Goal: Transaction & Acquisition: Purchase product/service

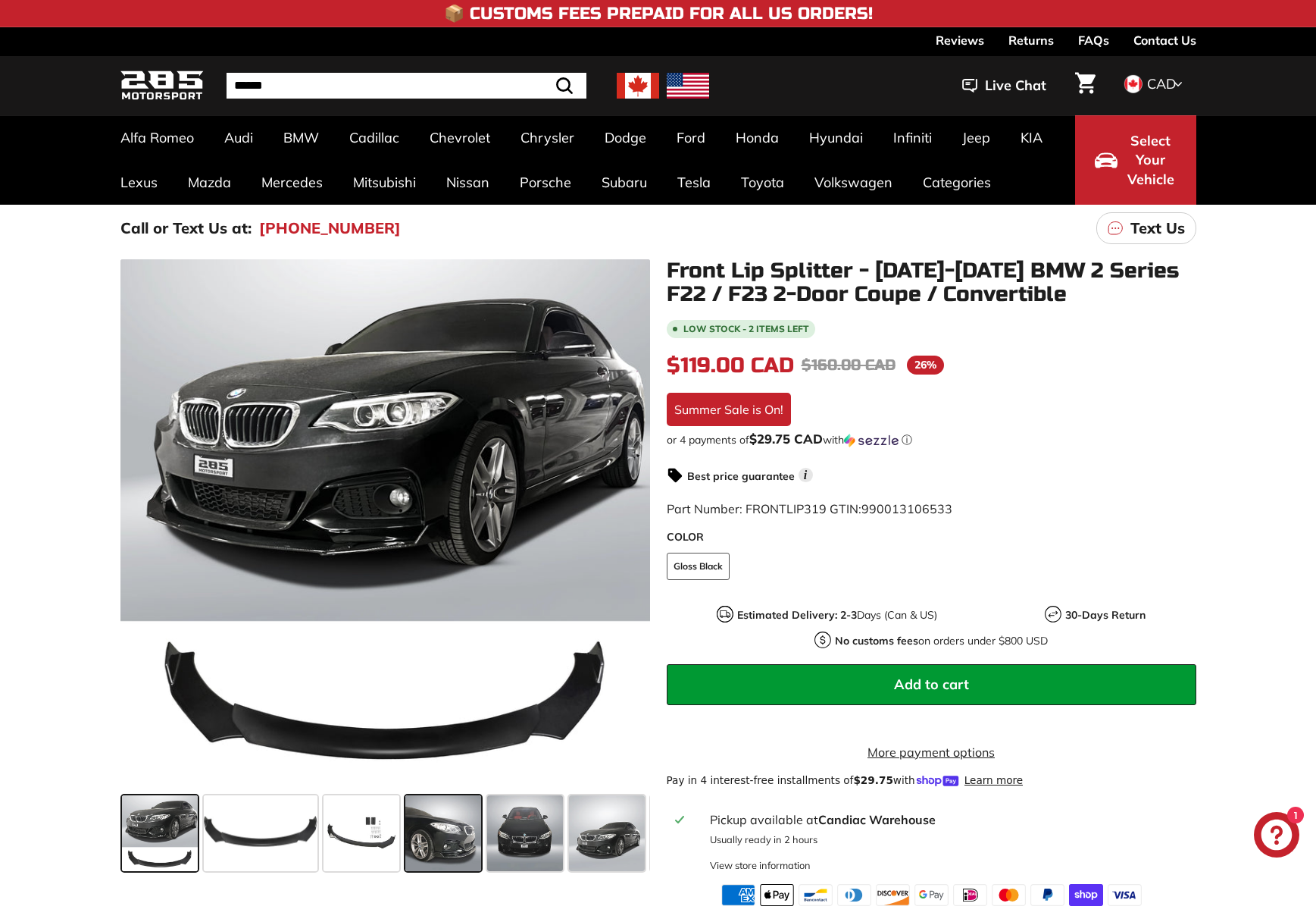
click at [456, 855] on span at bounding box center [442, 832] width 75 height 75
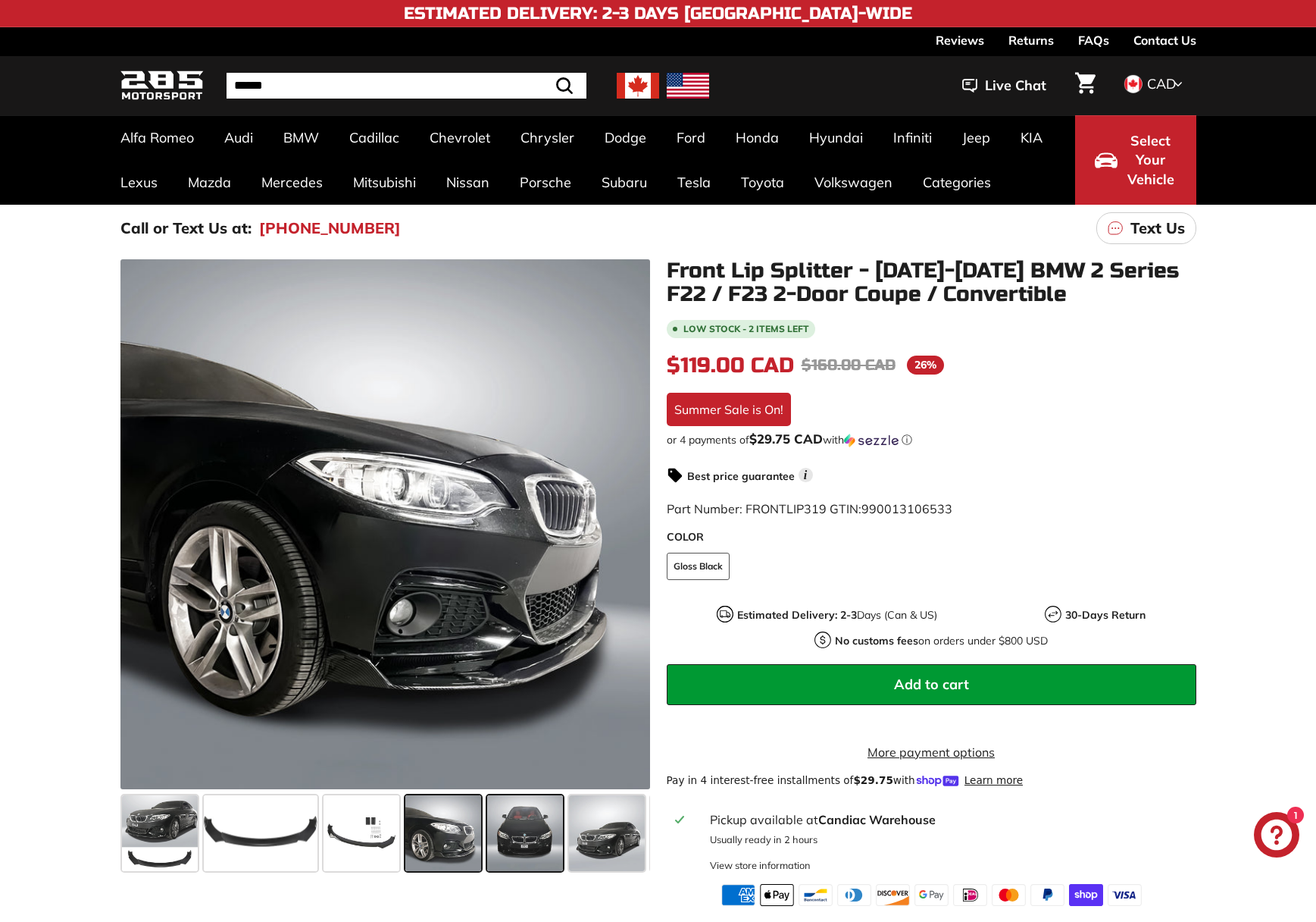
click at [555, 838] on span at bounding box center [524, 832] width 75 height 75
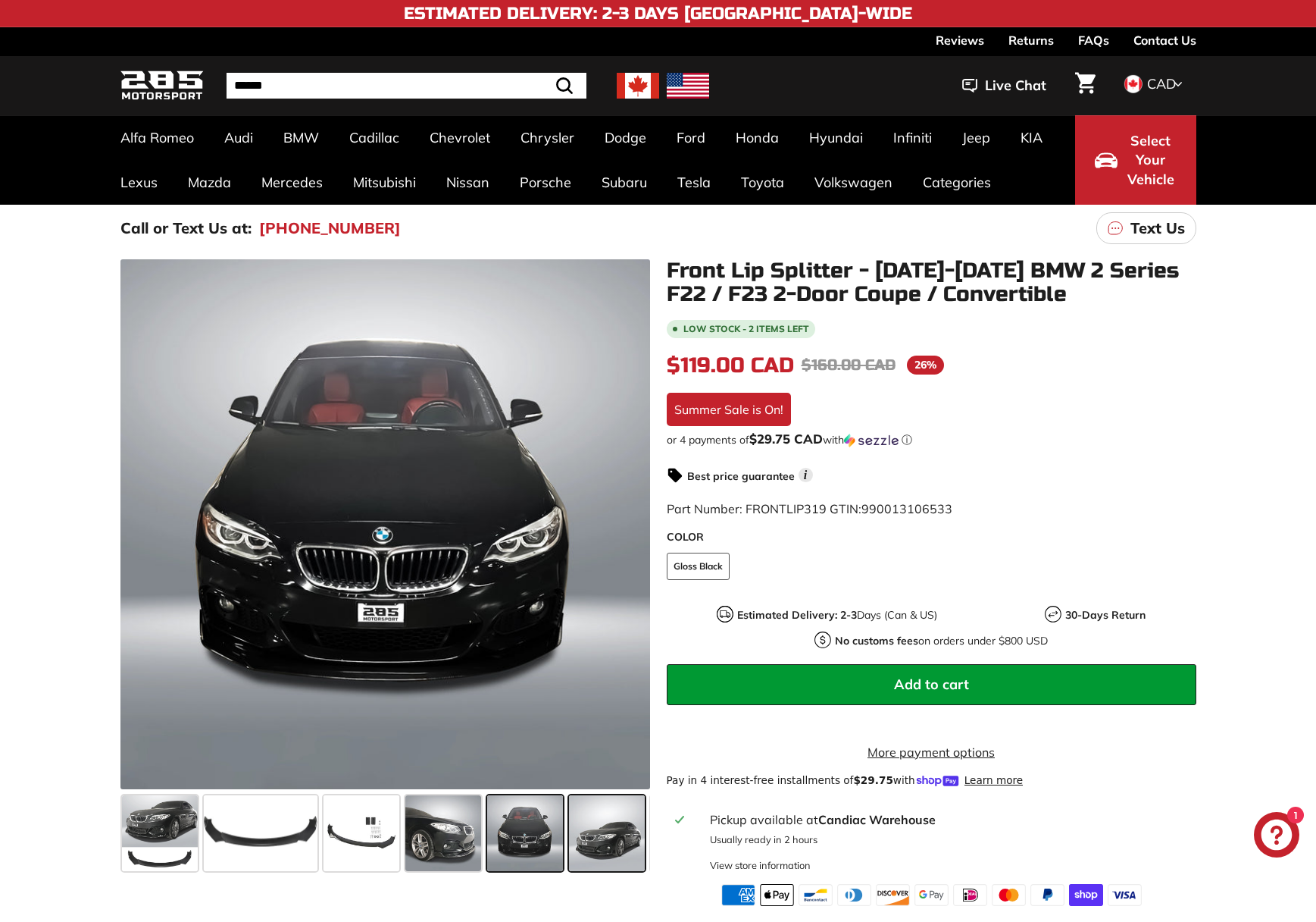
click at [625, 832] on span at bounding box center [606, 832] width 75 height 75
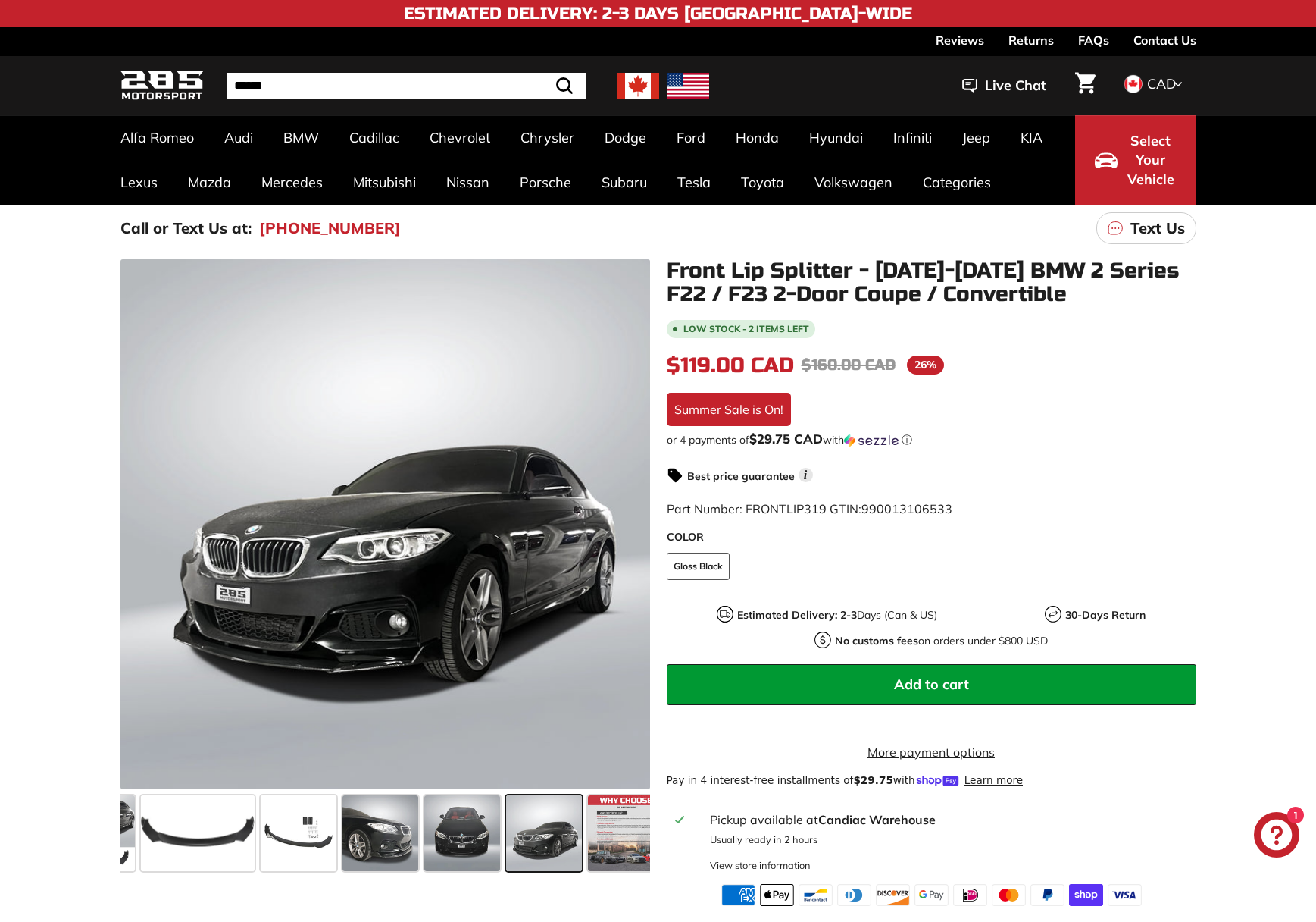
scroll to position [0, 79]
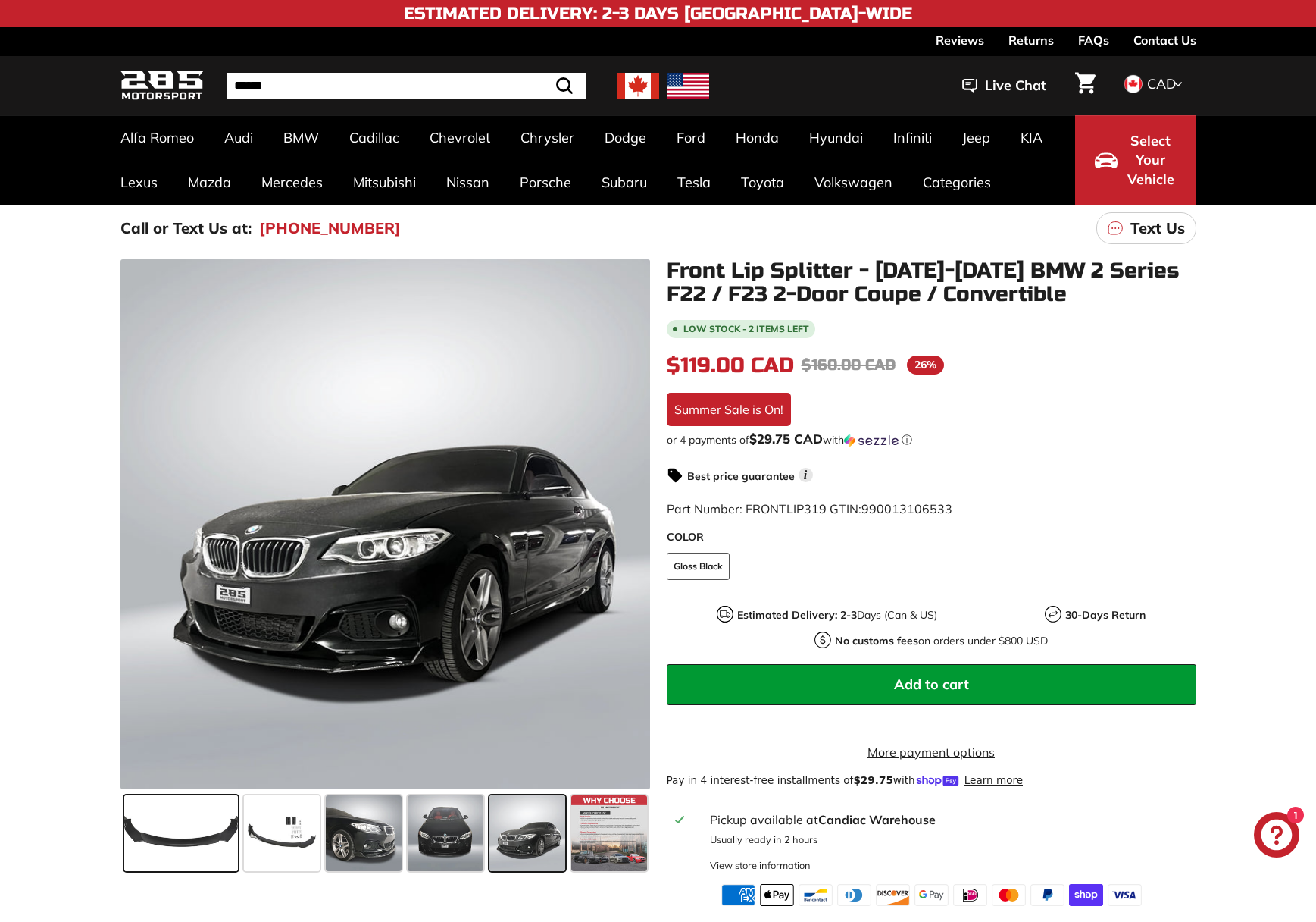
click at [209, 827] on span at bounding box center [180, 832] width 114 height 75
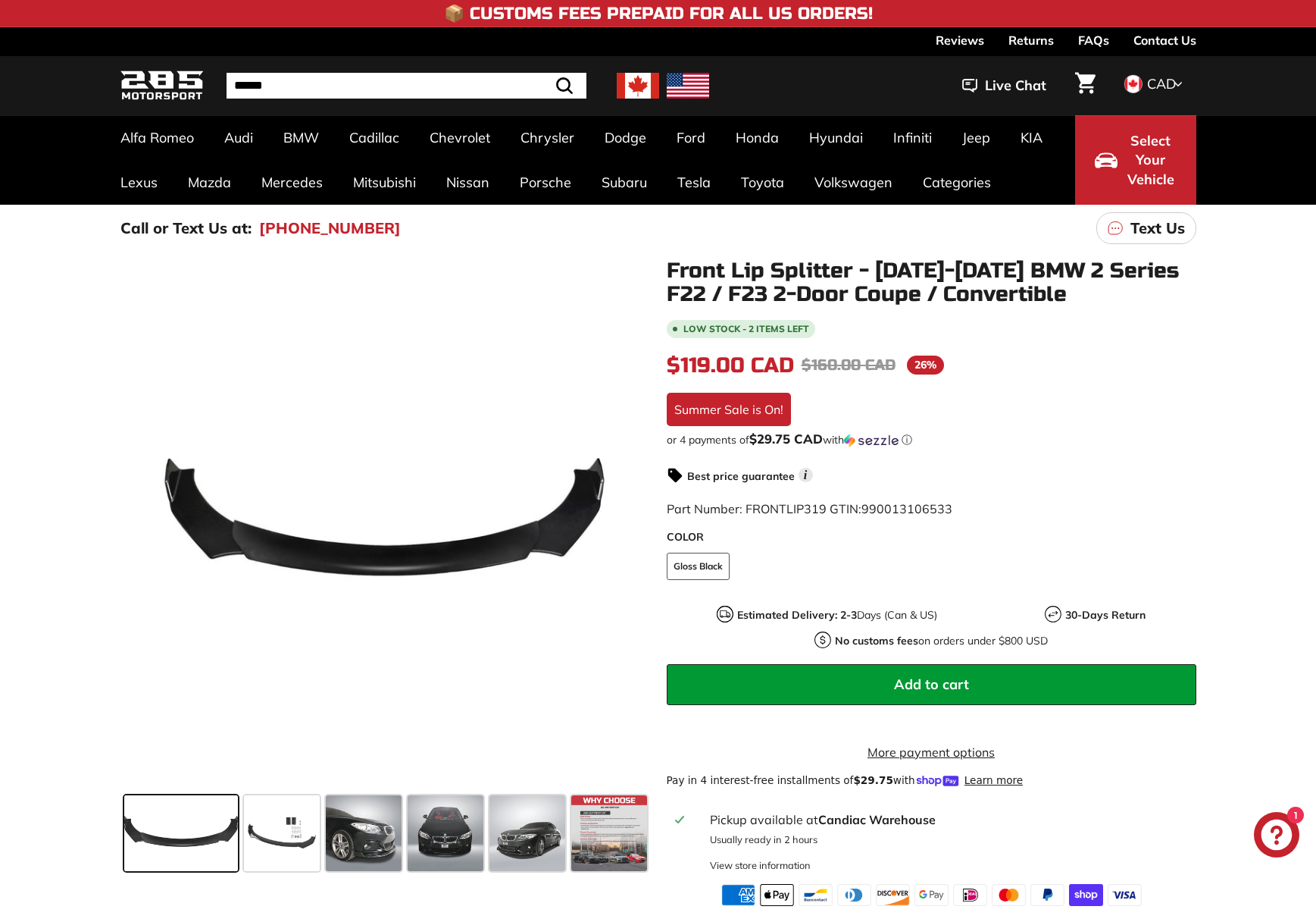
scroll to position [0, 0]
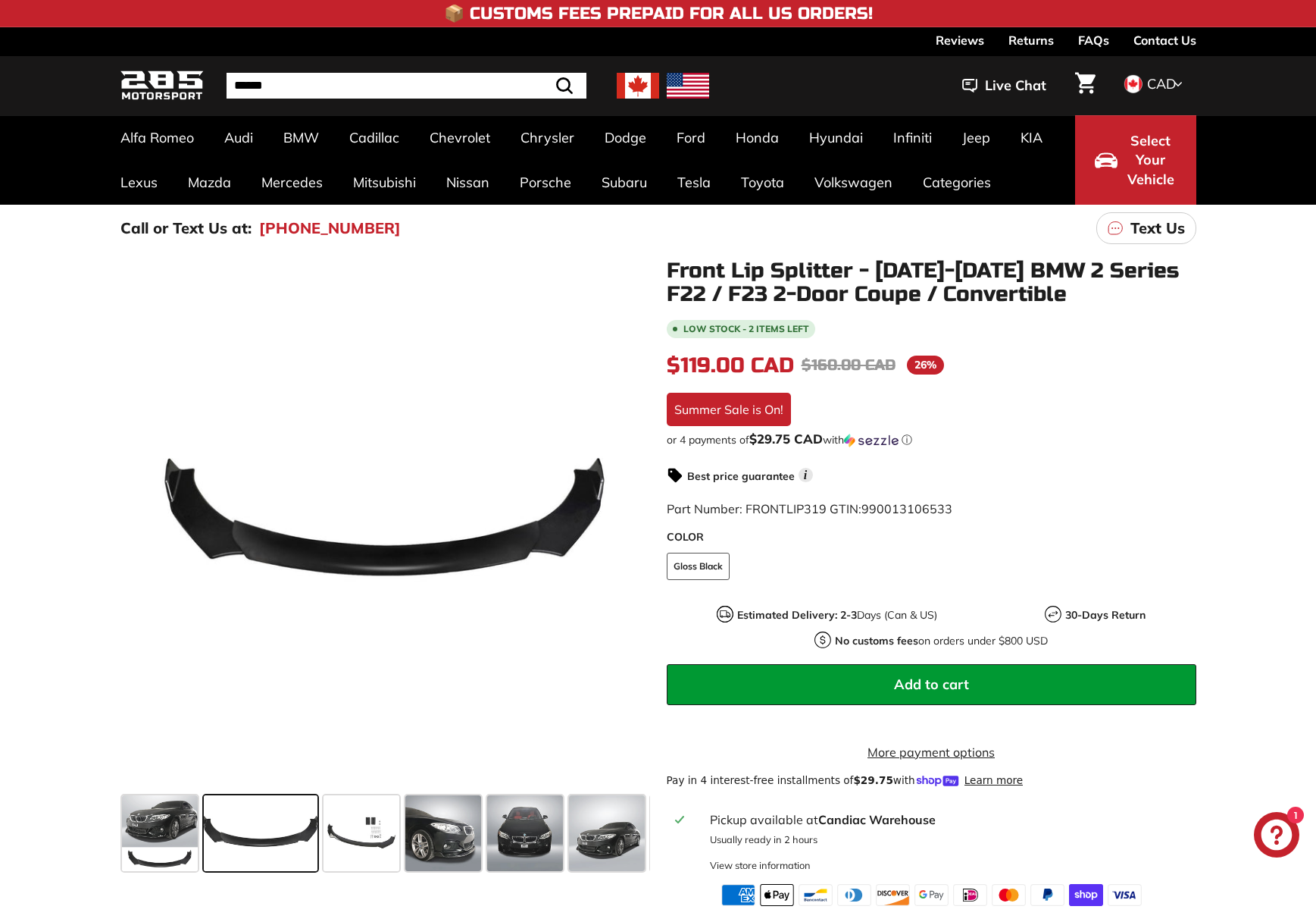
click at [301, 824] on span at bounding box center [260, 832] width 114 height 75
click at [276, 834] on span at bounding box center [260, 832] width 114 height 75
click at [387, 831] on span at bounding box center [361, 832] width 75 height 75
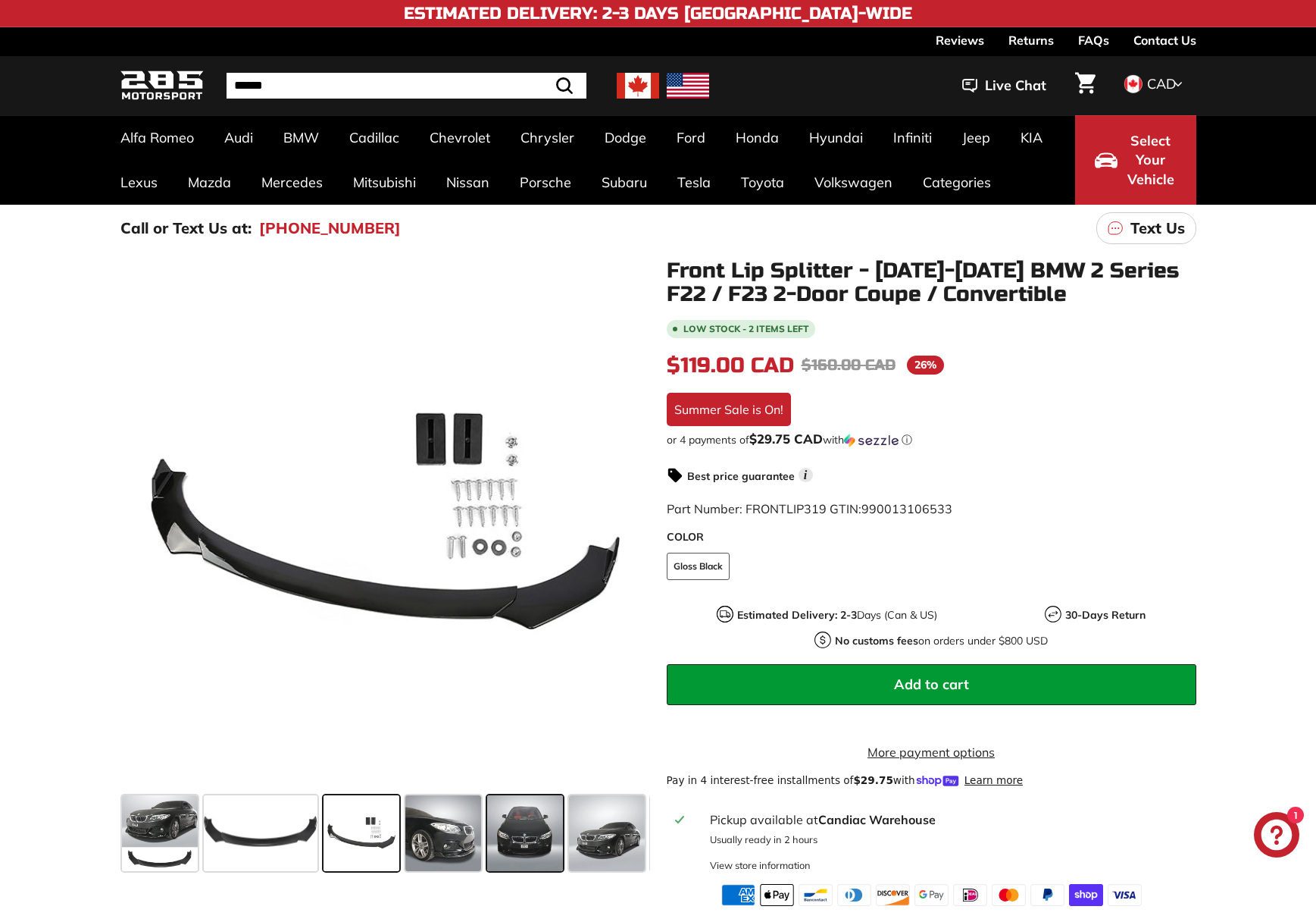
click at [530, 827] on span at bounding box center [524, 832] width 75 height 75
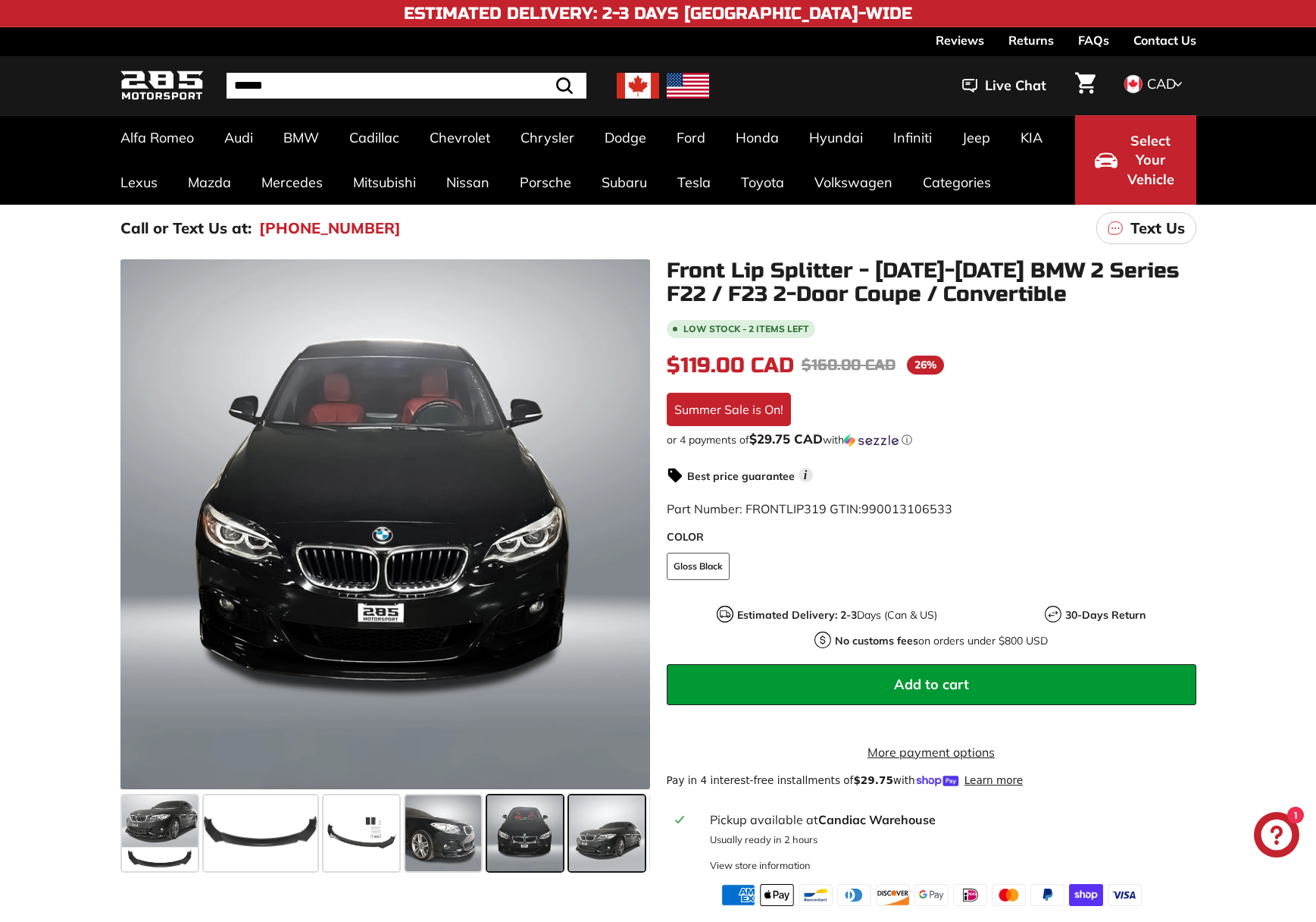
click at [609, 825] on span at bounding box center [606, 832] width 75 height 75
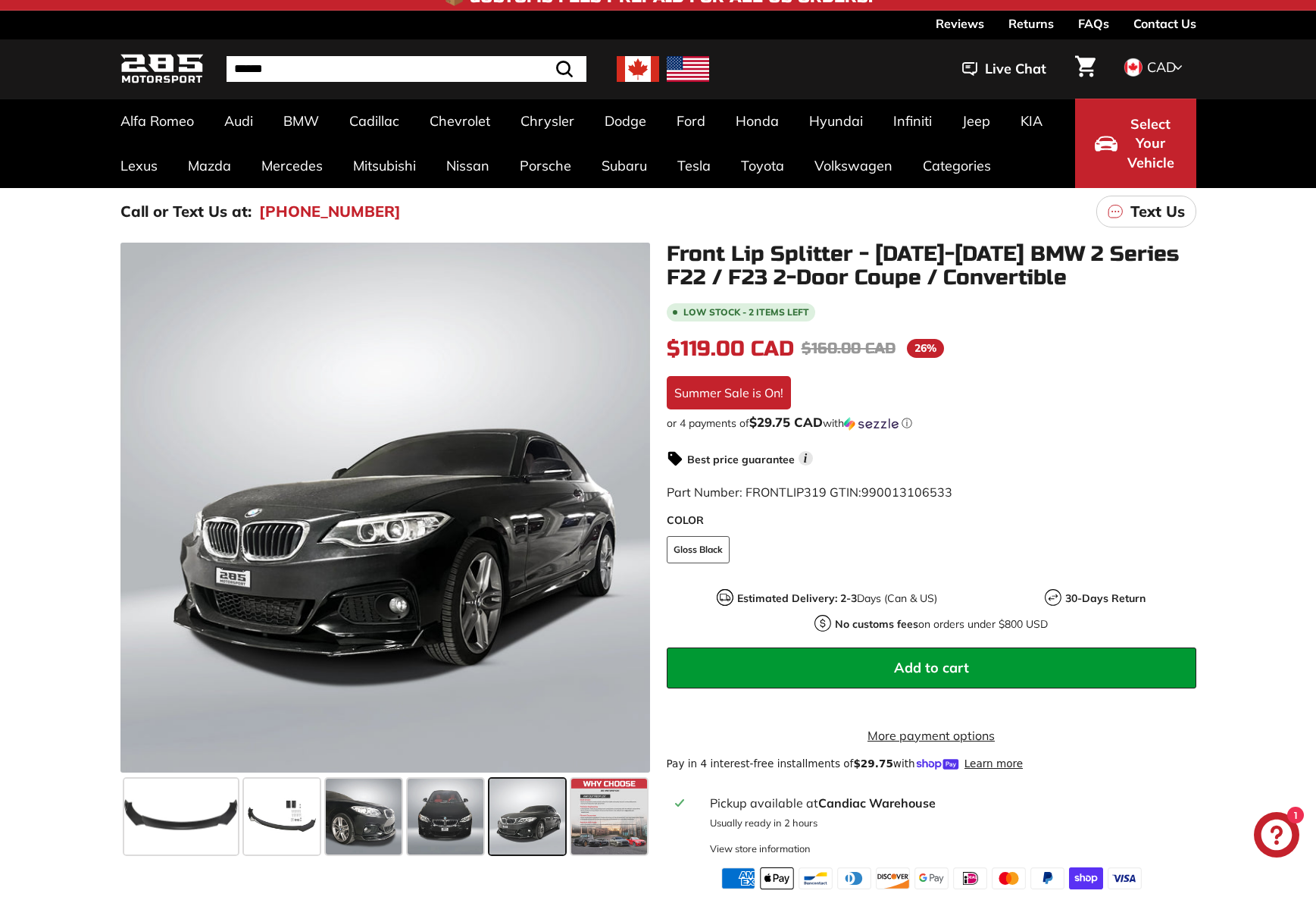
scroll to position [20, 0]
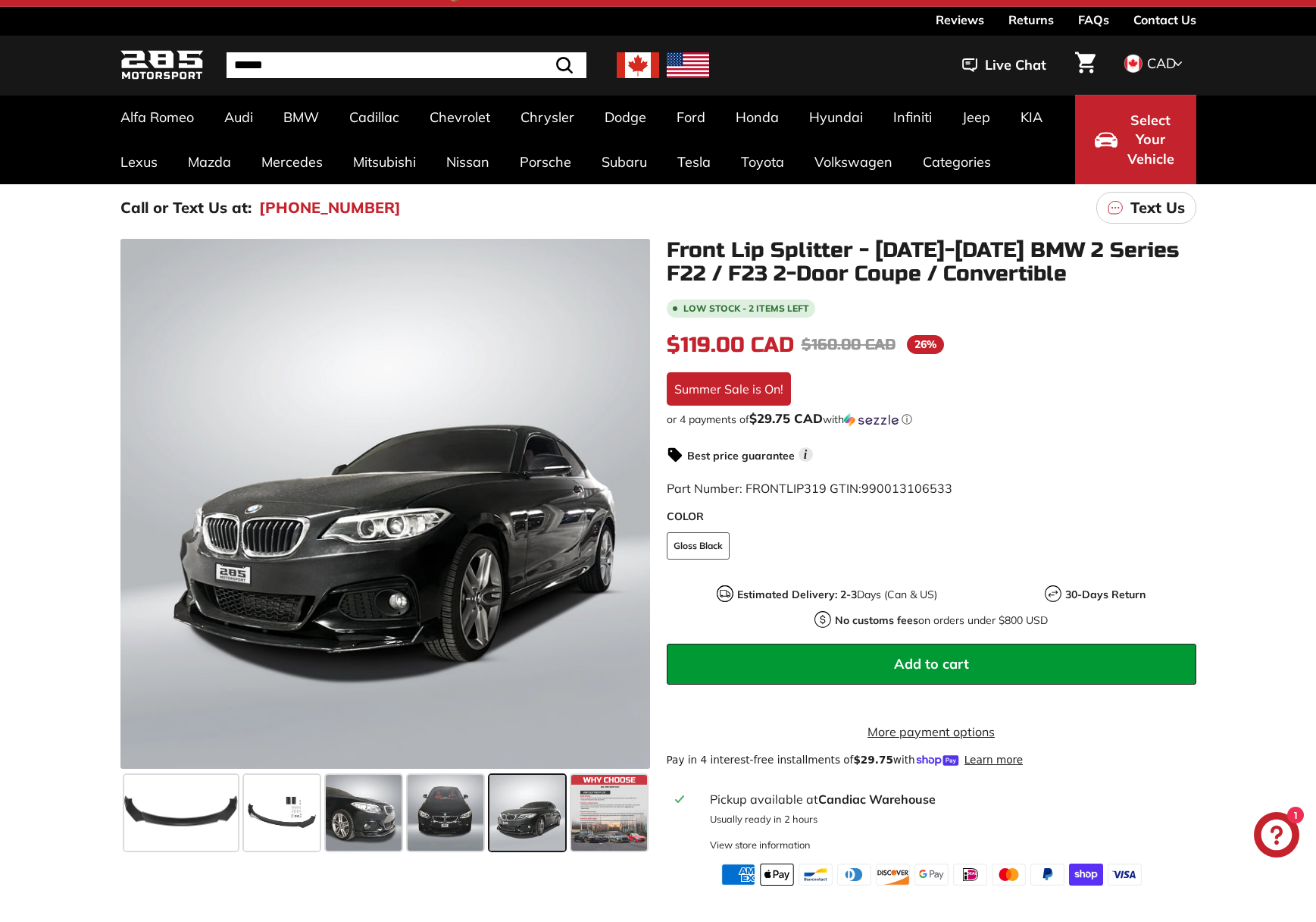
click at [1153, 18] on link "Contact Us" at bounding box center [1165, 19] width 63 height 26
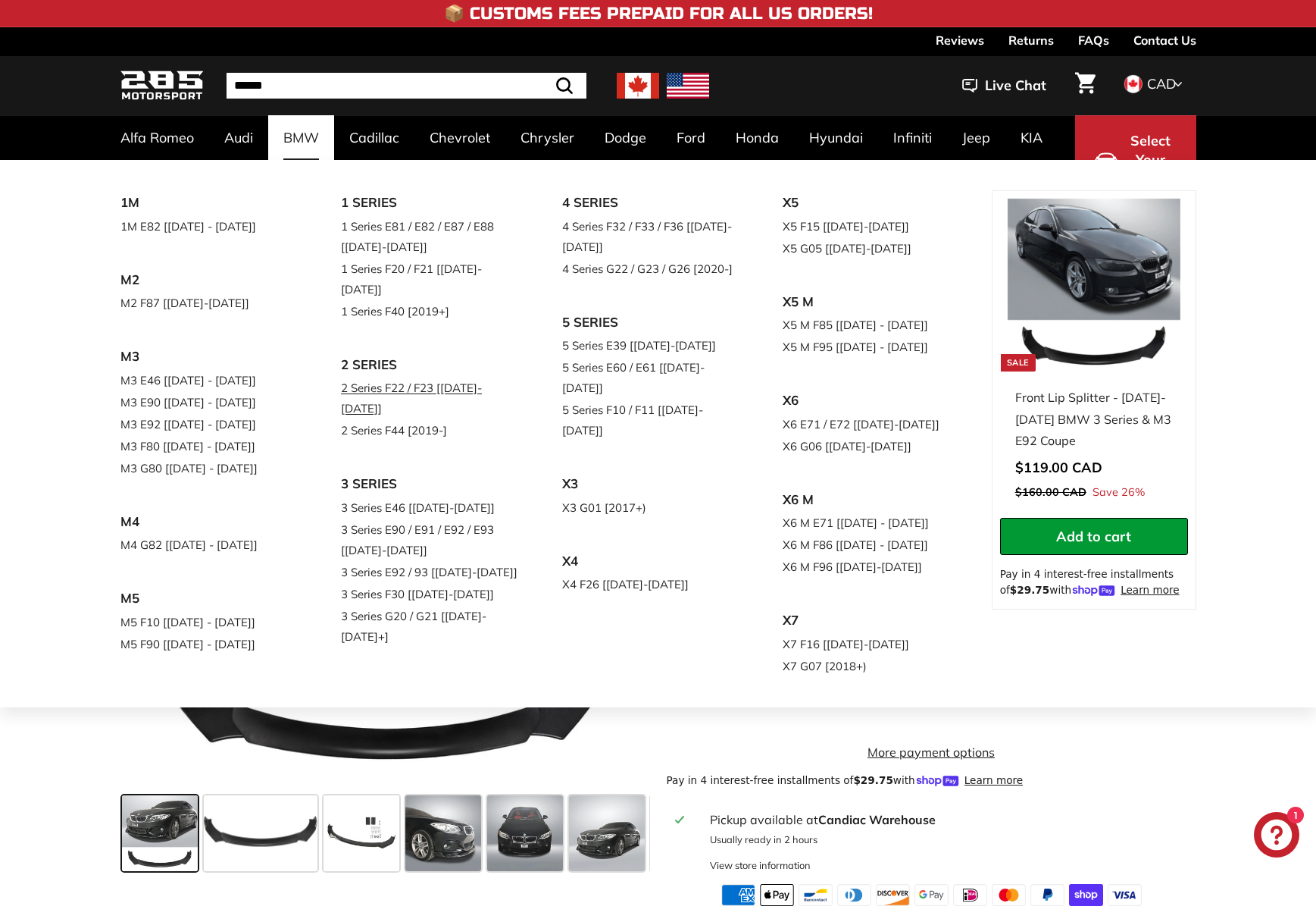
click at [425, 376] on link "2 Series F22 / F23 [[DATE]-[DATE]]" at bounding box center [430, 397] width 179 height 42
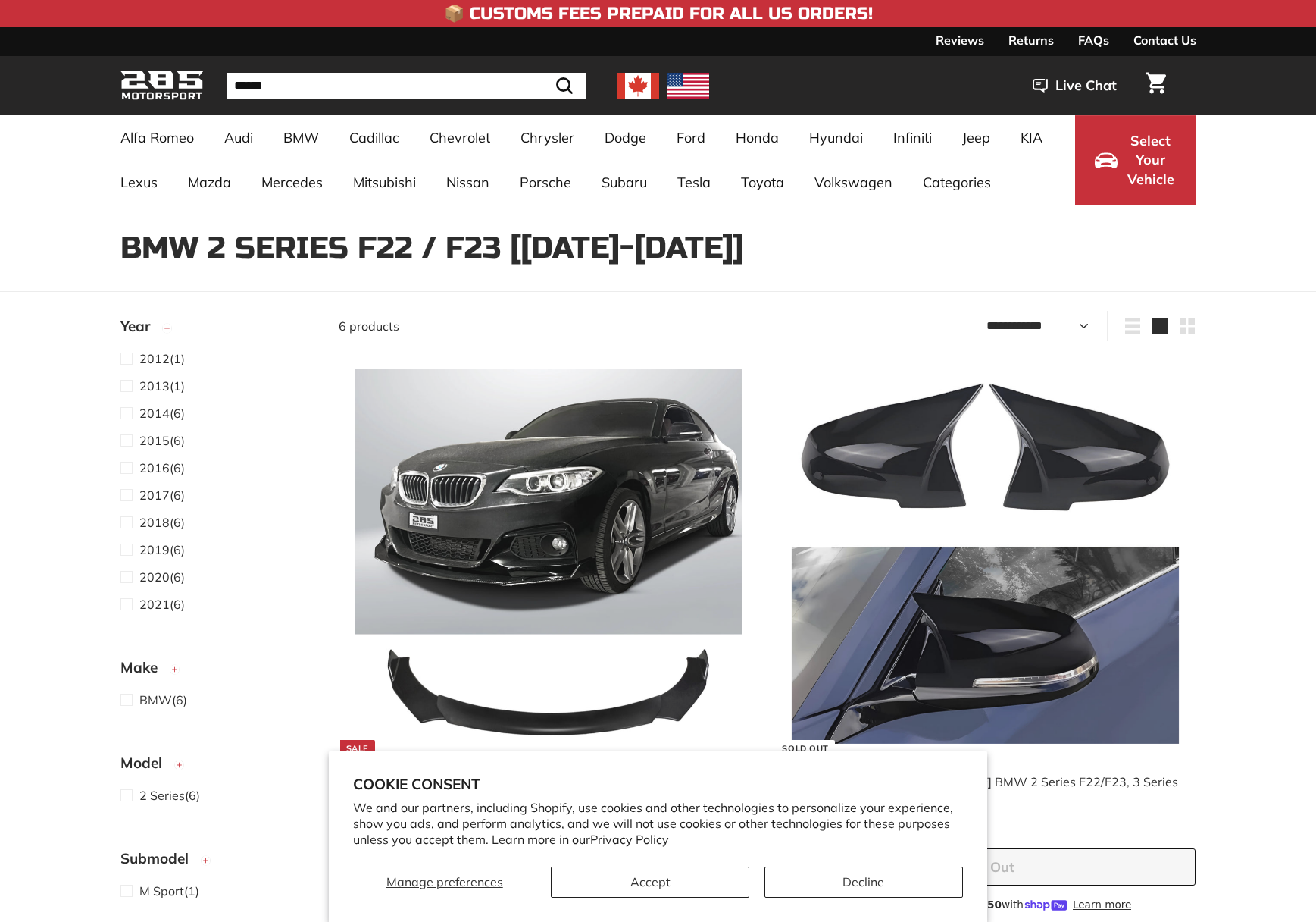
select select "**********"
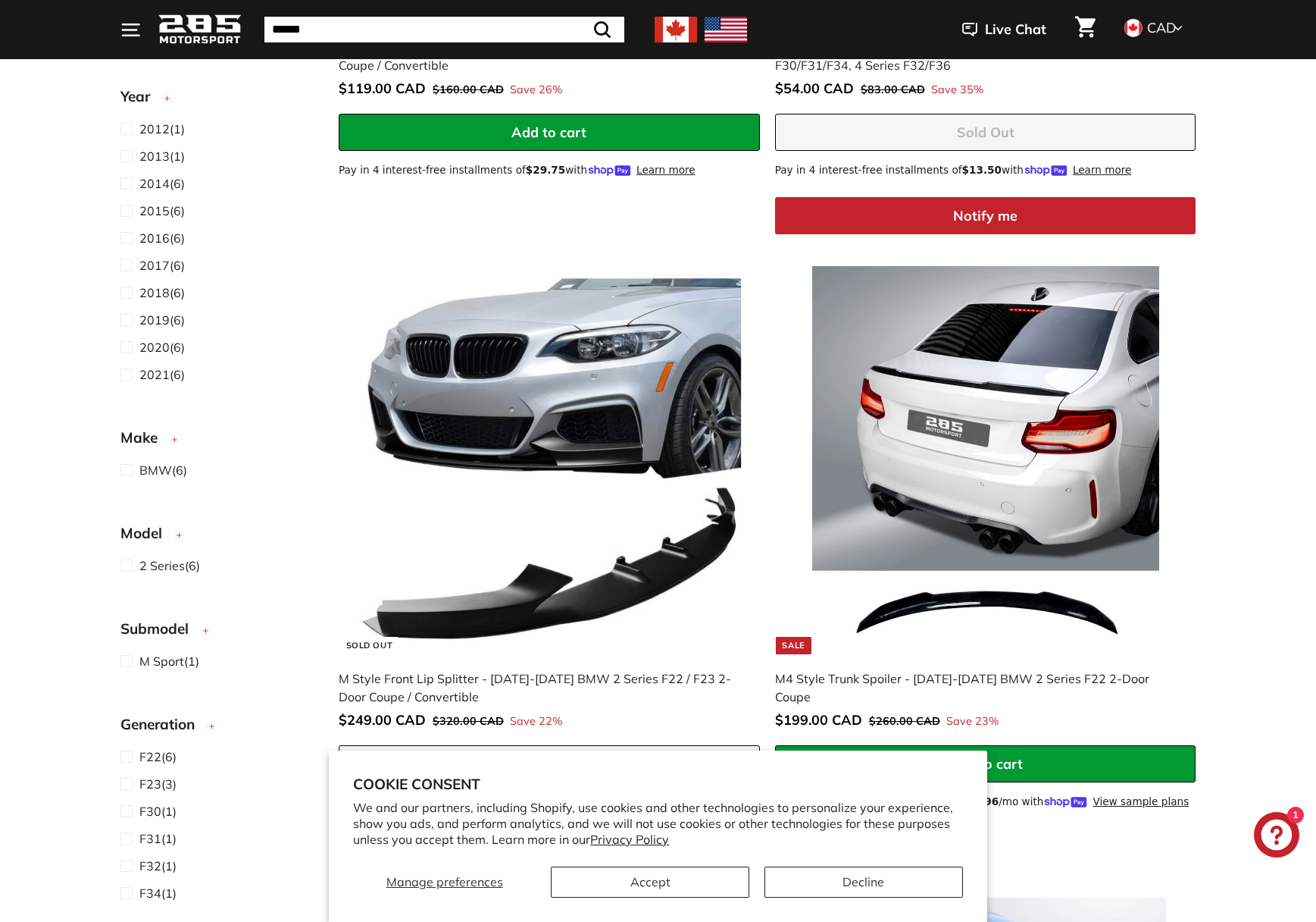
scroll to position [872, 0]
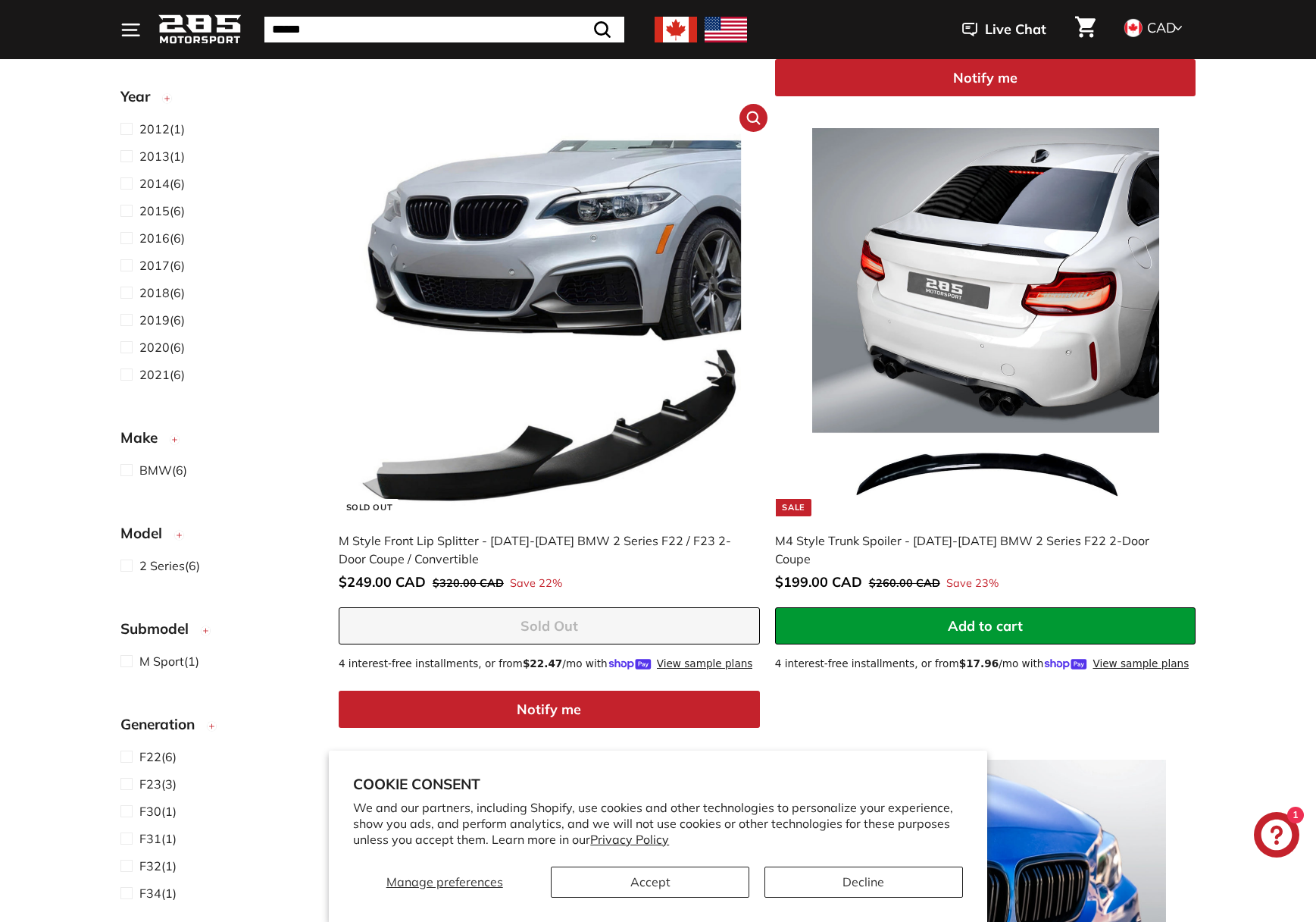
click at [562, 431] on img at bounding box center [548, 321] width 387 height 387
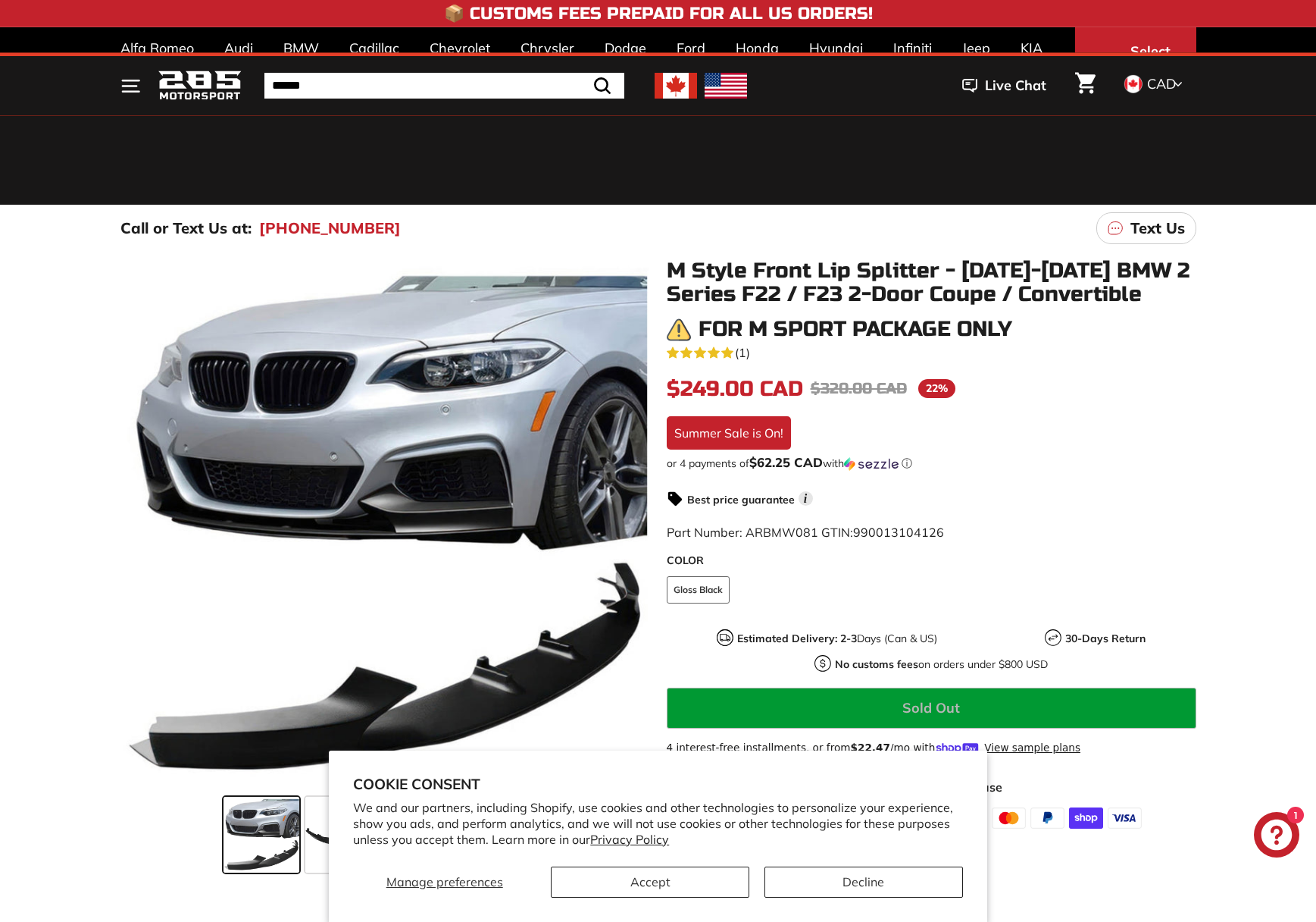
scroll to position [42, 0]
